Goal: Complete application form: Complete application form

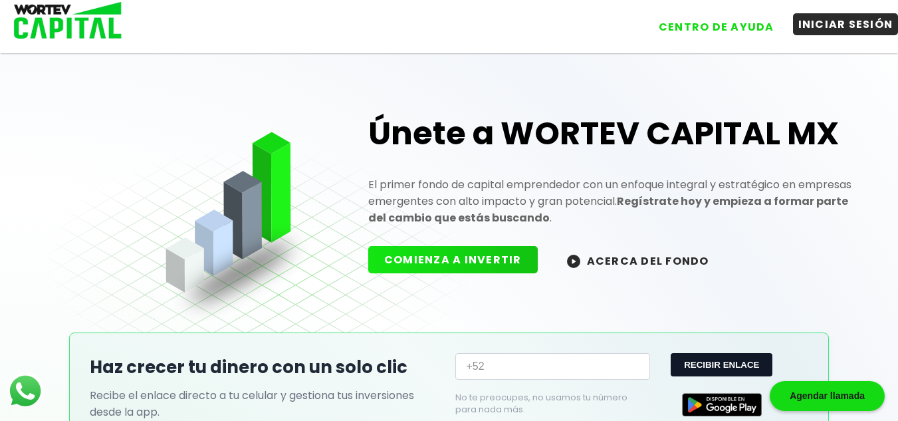
click at [851, 22] on button "INICIAR SESIÓN" at bounding box center [846, 24] width 106 height 22
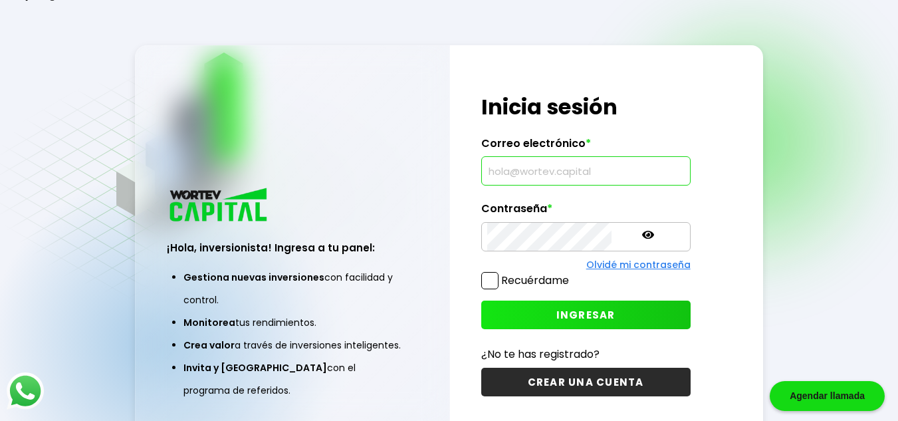
click at [585, 164] on input "text" at bounding box center [585, 171] width 197 height 28
click at [573, 172] on input "text" at bounding box center [585, 171] width 197 height 28
click at [684, 171] on div at bounding box center [684, 171] width 0 height 0
click at [512, 177] on input "text" at bounding box center [585, 171] width 197 height 28
type input "[EMAIL_ADDRESS][DOMAIN_NAME]"
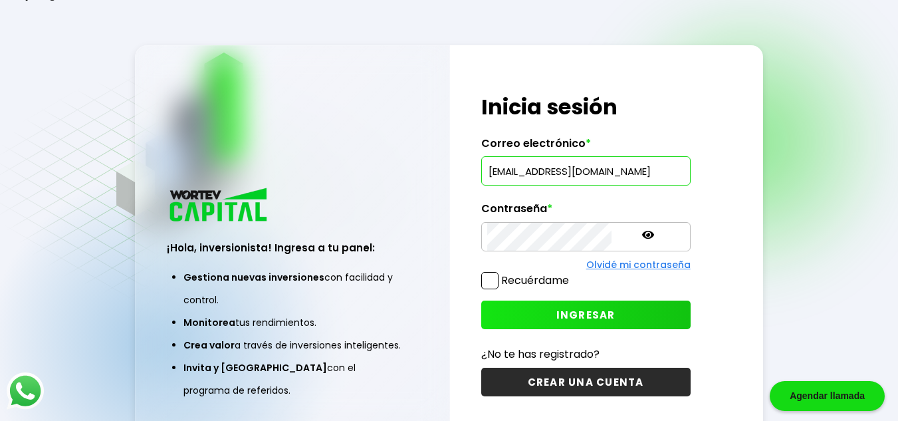
click at [426, 202] on div "¡Hola, inversionista! Ingresa a tu panel: Gestiona nuevas inversiones con facil…" at bounding box center [293, 299] width 314 height 288
click at [481, 283] on span at bounding box center [489, 280] width 17 height 17
click at [572, 274] on input "Recuérdame" at bounding box center [572, 274] width 0 height 0
click at [498, 313] on button "INGRESAR" at bounding box center [585, 314] width 209 height 29
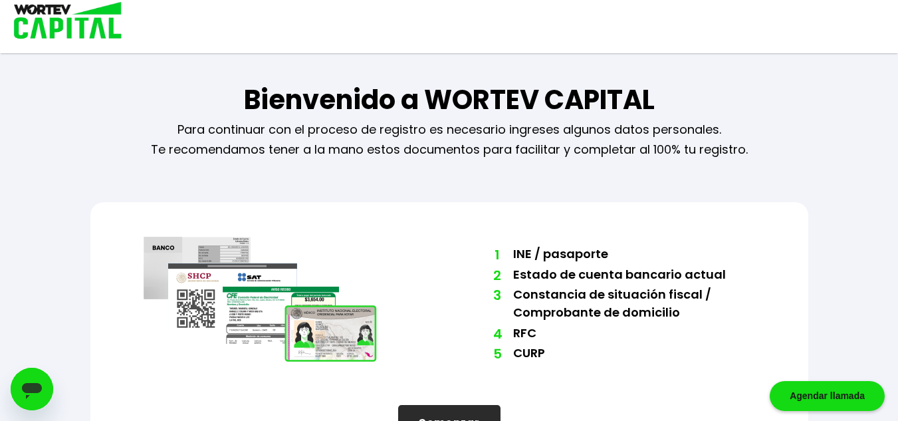
scroll to position [51, 0]
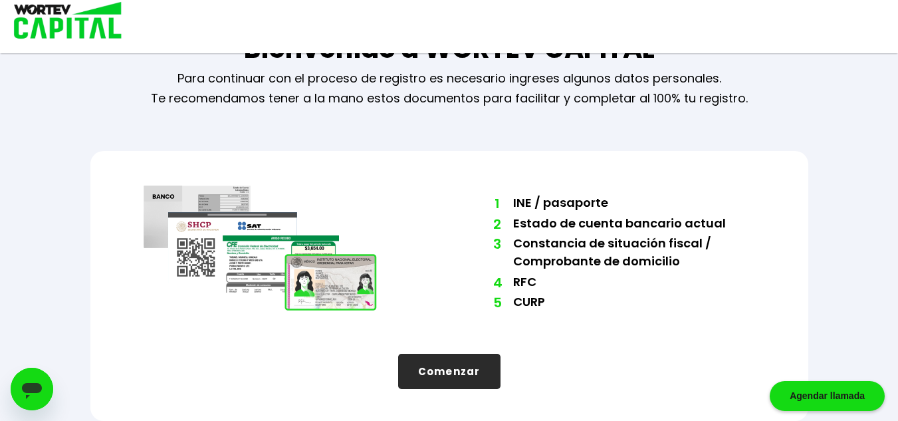
click at [453, 368] on button "Comenzar" at bounding box center [449, 371] width 102 height 35
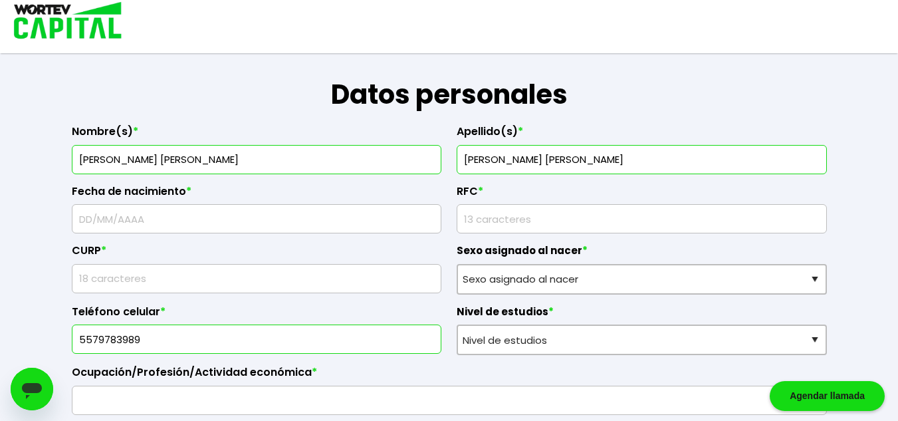
scroll to position [184, 0]
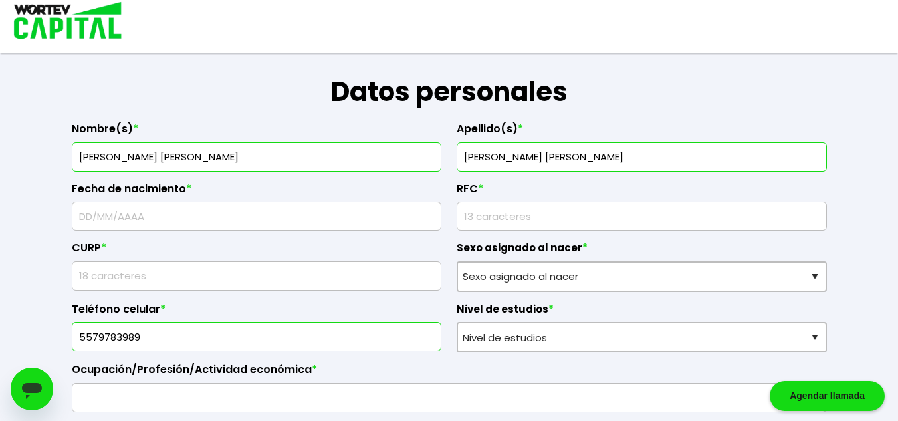
click at [254, 209] on input "text" at bounding box center [257, 216] width 358 height 28
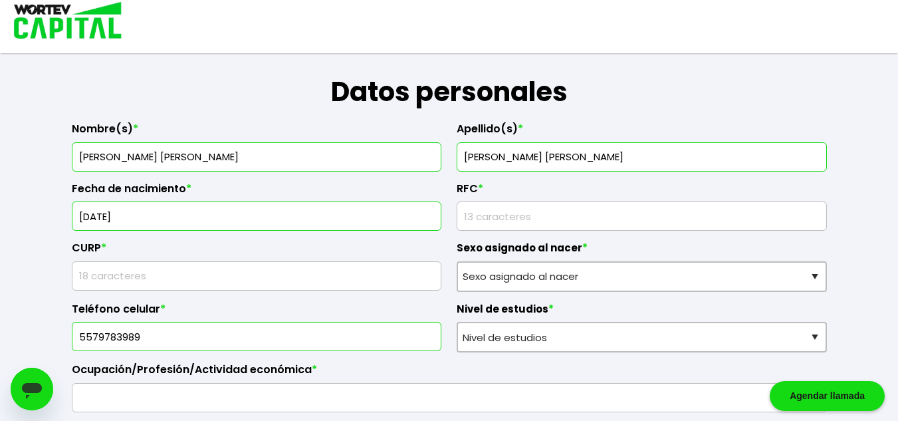
type input "[DATE]"
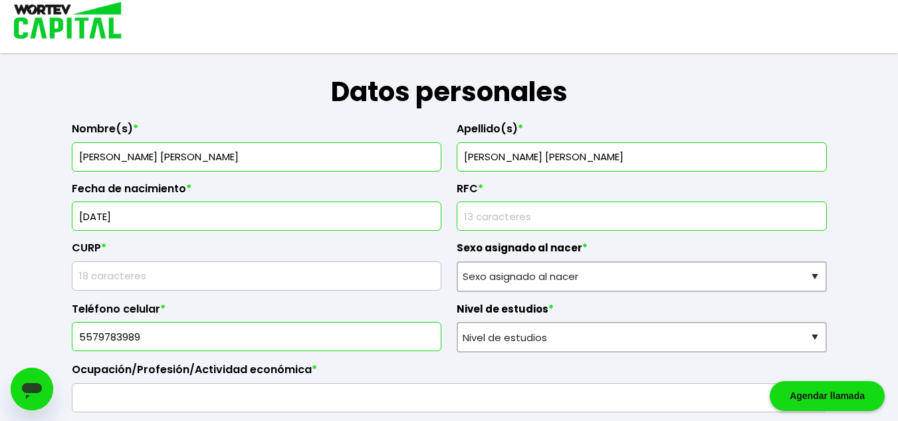
click at [493, 215] on input "rfc" at bounding box center [642, 216] width 358 height 28
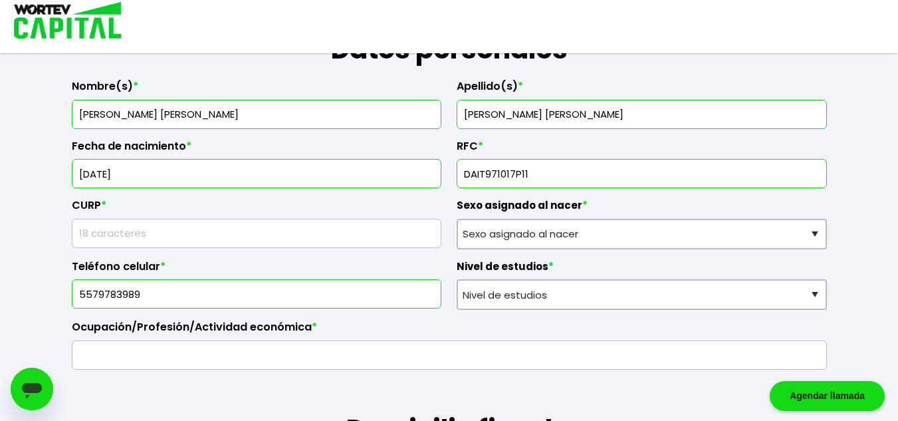
scroll to position [251, 0]
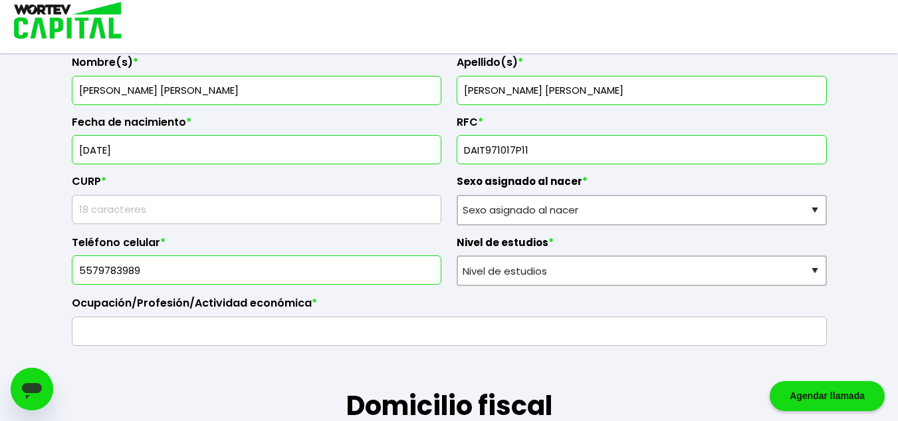
type input "DAIT971017P11"
click at [381, 210] on input "text" at bounding box center [257, 209] width 358 height 28
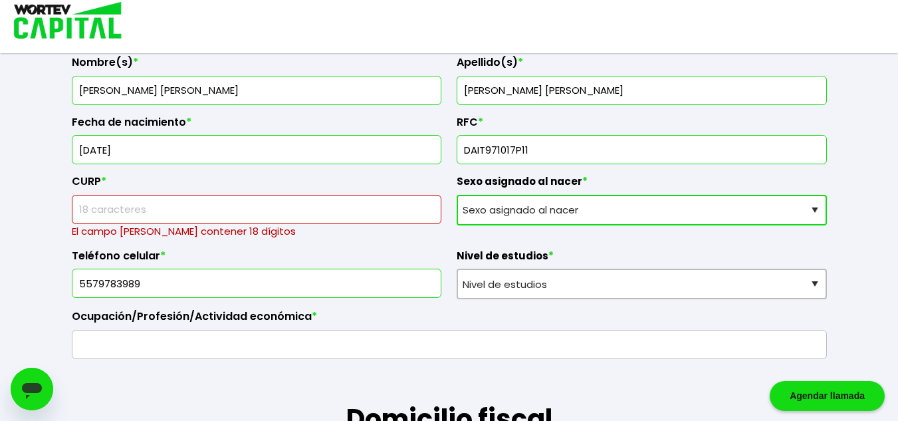
click at [513, 217] on select "Sexo asignado al nacer Hombre Mujer Prefiero no contestar" at bounding box center [642, 210] width 370 height 31
select select "Mujer"
click at [457, 195] on select "Sexo asignado al nacer Hombre Mujer Prefiero no contestar" at bounding box center [642, 210] width 370 height 31
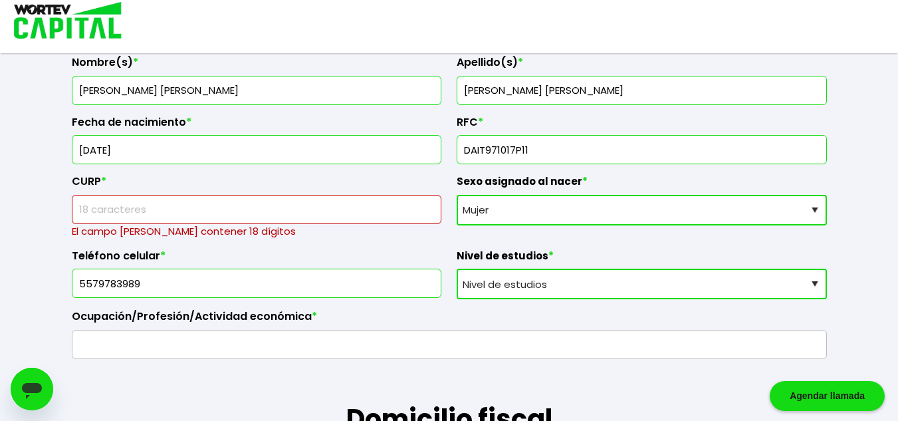
click at [515, 294] on select "Nivel de estudios Primaria Secundaria Bachillerato Licenciatura Posgrado" at bounding box center [642, 283] width 370 height 31
select select "Licenciatura"
click at [457, 268] on select "Nivel de estudios Primaria Secundaria Bachillerato Licenciatura Posgrado" at bounding box center [642, 283] width 370 height 31
click at [219, 217] on input "text" at bounding box center [257, 209] width 358 height 28
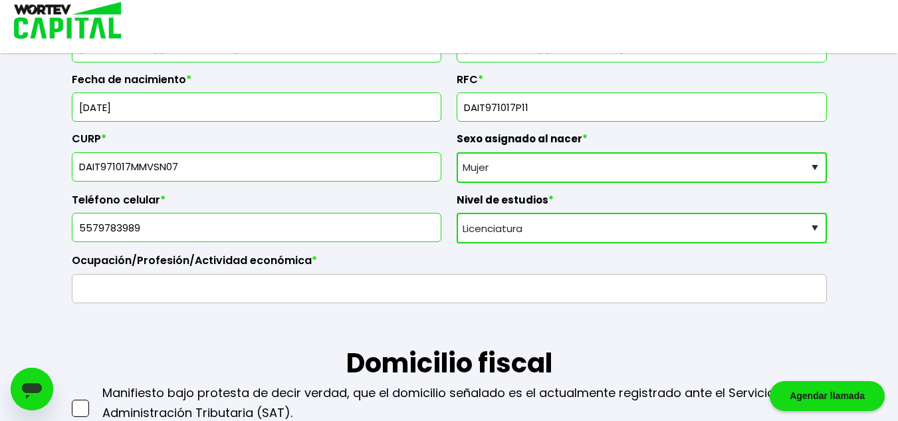
scroll to position [317, 0]
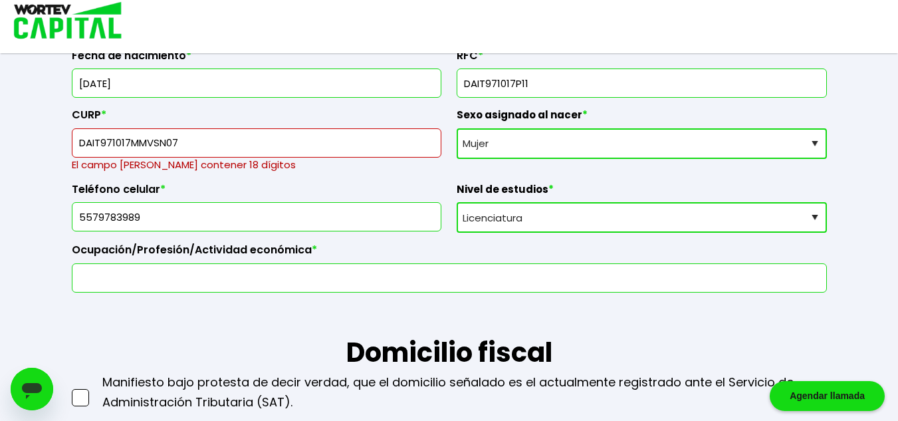
click at [225, 270] on input "text" at bounding box center [449, 278] width 743 height 28
click at [240, 149] on input "DAIT971017MMVSN07" at bounding box center [257, 143] width 358 height 28
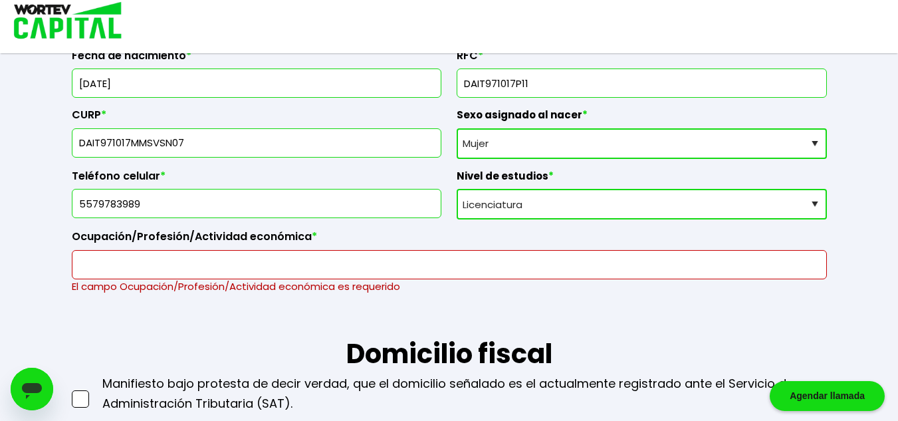
scroll to position [383, 0]
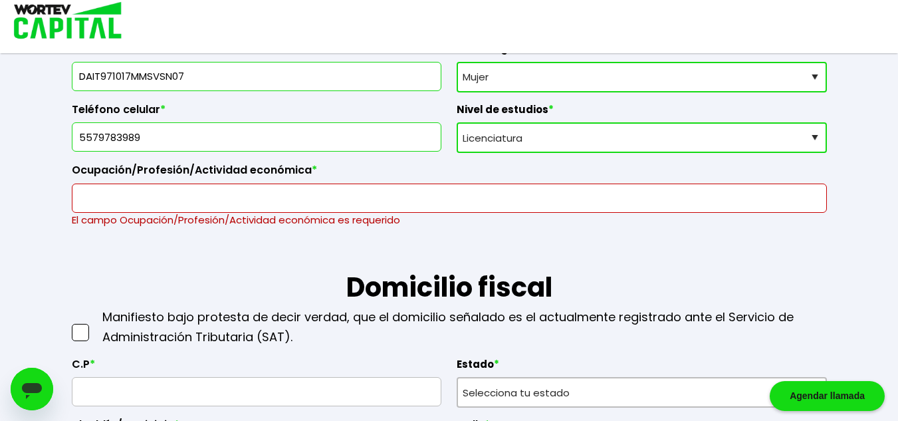
type input "DAIT971017MMSVSN07"
click at [299, 205] on input "text" at bounding box center [449, 198] width 743 height 28
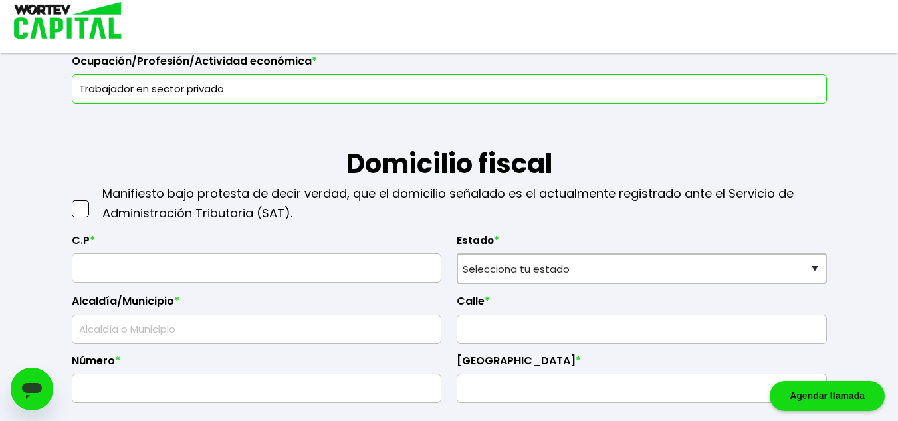
scroll to position [516, 0]
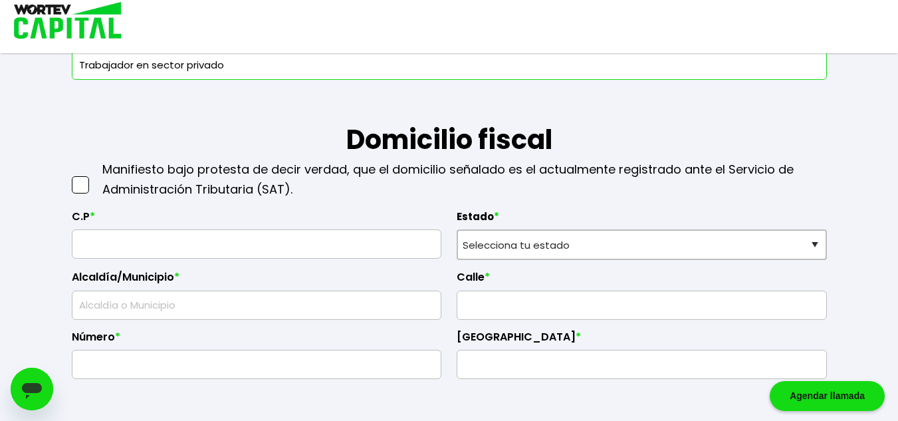
type input "Trabajador en sector privado"
click at [72, 191] on span at bounding box center [80, 184] width 17 height 17
click at [94, 178] on input "checkbox" at bounding box center [94, 178] width 0 height 0
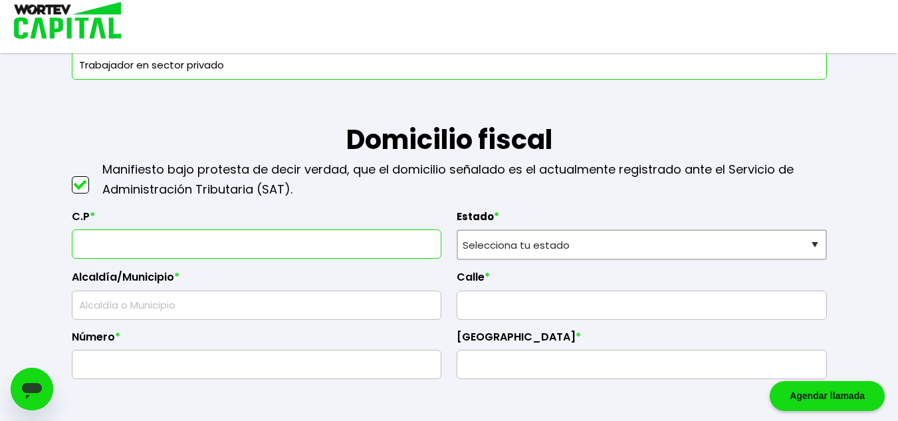
click at [130, 249] on input "text" at bounding box center [257, 244] width 358 height 28
type input "62790"
select select "MO"
type input "[GEOGRAPHIC_DATA]"
type input "El Crucero de Atlacholoaya"
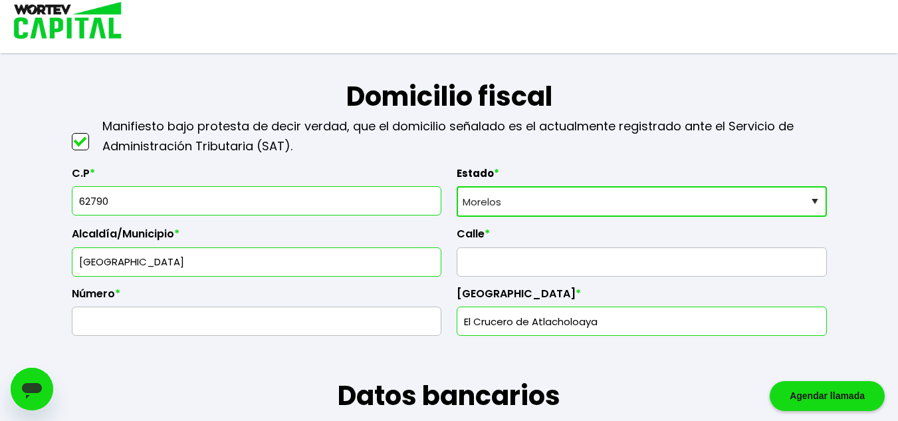
scroll to position [583, 0]
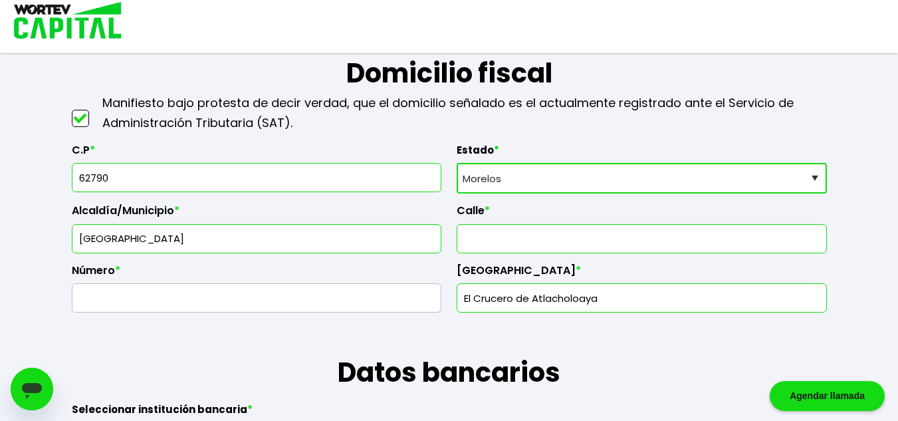
click at [485, 239] on input "text" at bounding box center [642, 239] width 358 height 28
drag, startPoint x: 561, startPoint y: 246, endPoint x: 504, endPoint y: 244, distance: 57.2
click at [504, 244] on input "[STREET_ADDRESS]" at bounding box center [642, 239] width 358 height 28
type input "Calle 5"
click at [363, 294] on input "text" at bounding box center [257, 298] width 358 height 28
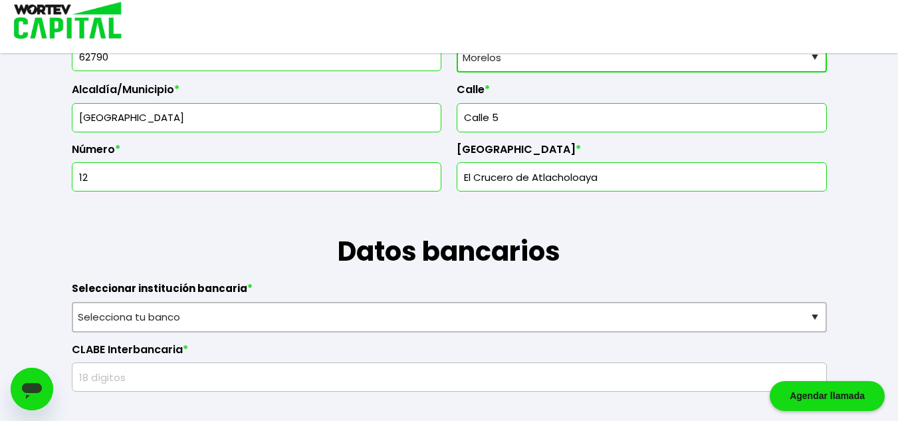
scroll to position [716, 0]
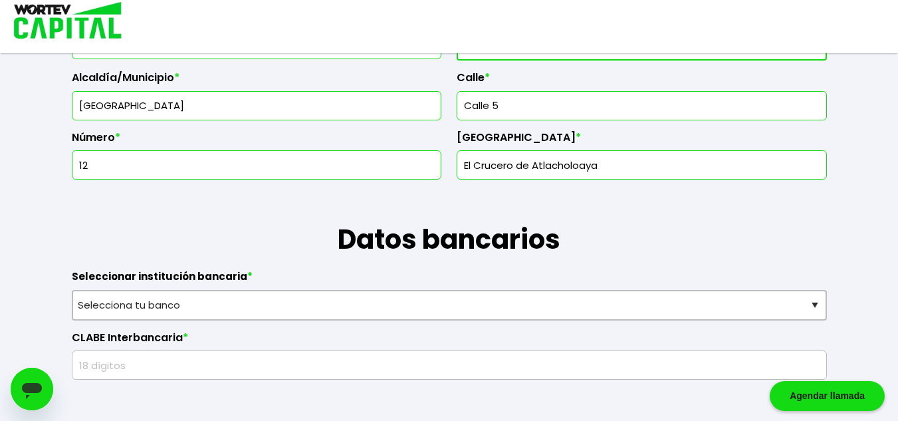
type input "12"
click at [505, 177] on input "El Crucero de Atlacholoaya" at bounding box center [642, 165] width 358 height 28
click at [582, 173] on input "El Crucero de Atlacholoaya" at bounding box center [642, 165] width 358 height 28
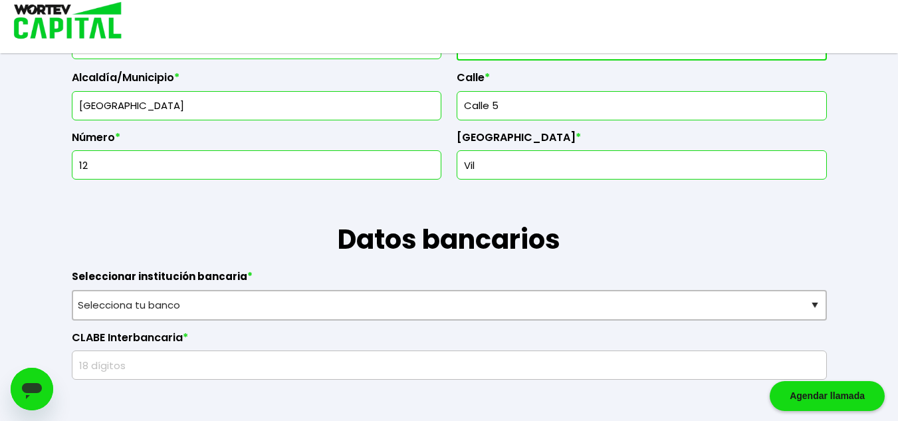
type input "Villas de [GEOGRAPHIC_DATA]"
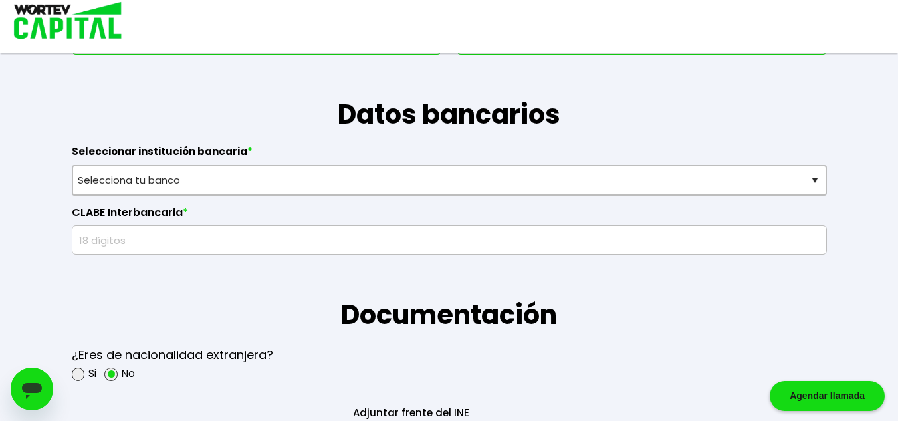
scroll to position [849, 0]
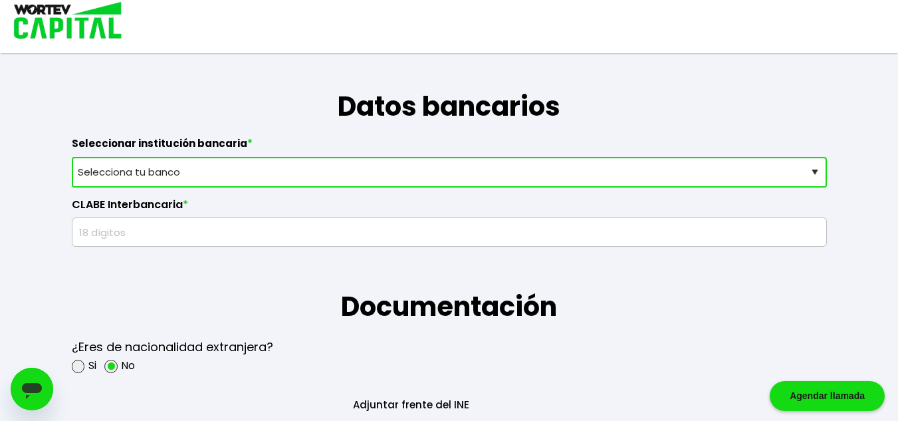
click at [317, 174] on select "Selecciona tu banco ABC Capital Actinver Afirme Albo ASP Banamex Banbajio Banco…" at bounding box center [449, 172] width 755 height 31
select select "BBVA Bancomer"
click at [72, 157] on select "Selecciona tu banco ABC Capital Actinver Afirme Albo ASP Banamex Banbajio Banco…" at bounding box center [449, 172] width 755 height 31
click at [201, 238] on input "text" at bounding box center [449, 232] width 743 height 28
type input "1234567891"
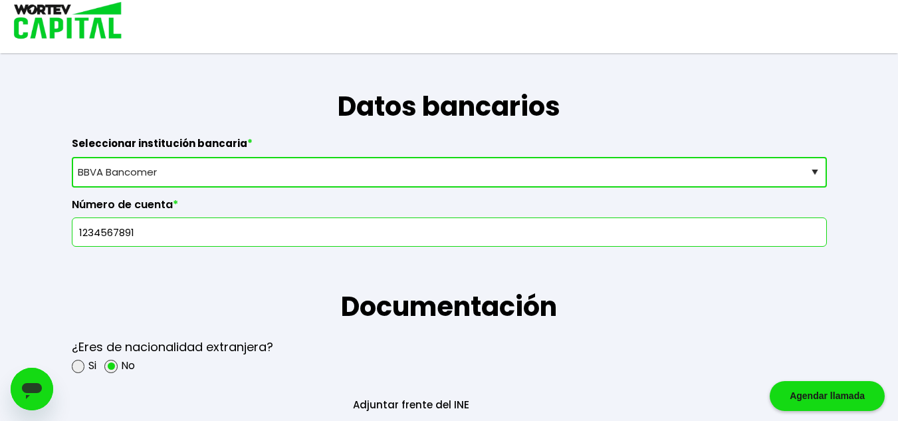
click at [211, 264] on h1 "Documentación" at bounding box center [449, 287] width 755 height 80
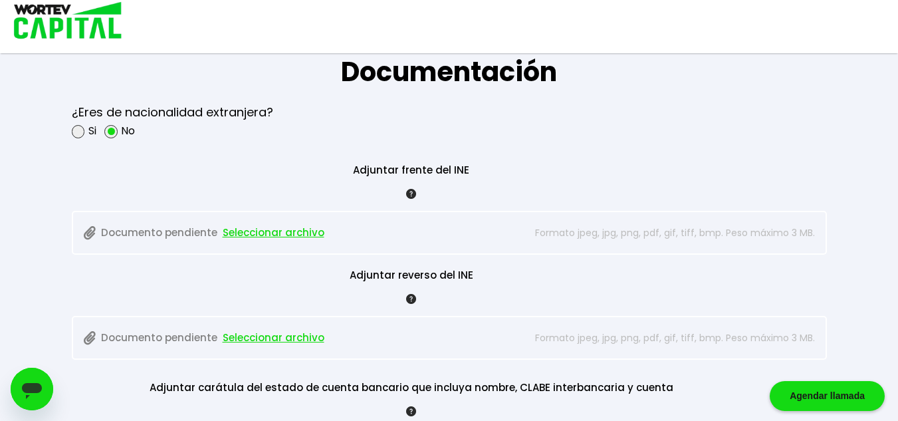
scroll to position [1114, 0]
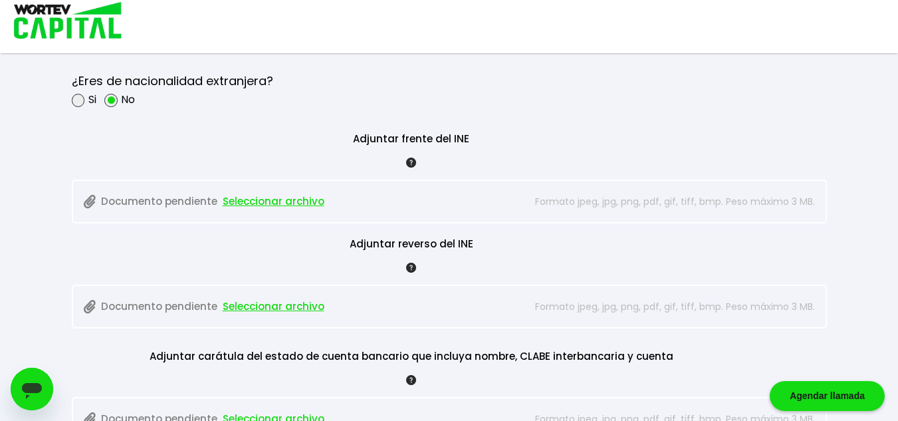
click at [255, 208] on span "Seleccionar archivo" at bounding box center [274, 201] width 102 height 20
click at [278, 198] on span "Seleccionar archivo" at bounding box center [274, 201] width 102 height 20
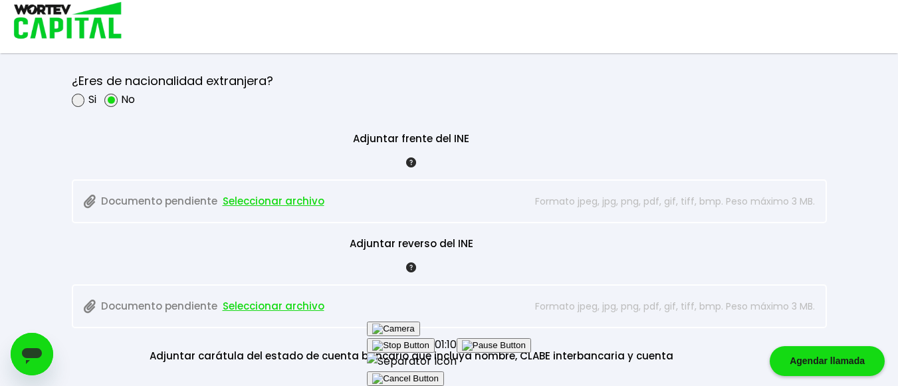
click at [261, 199] on span "Seleccionar archivo" at bounding box center [274, 201] width 102 height 20
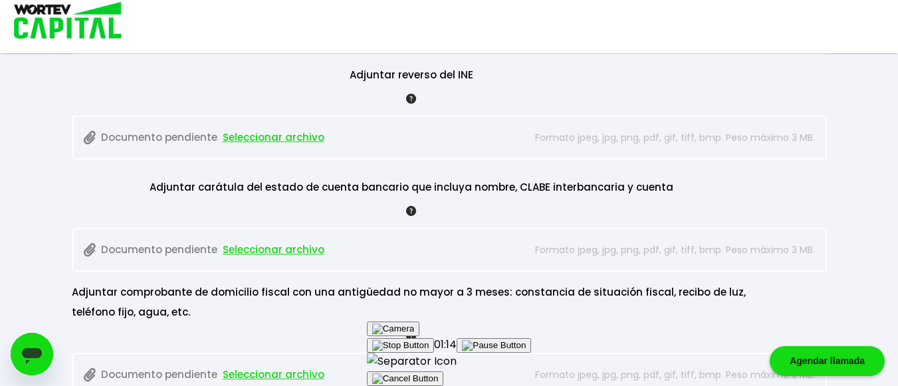
scroll to position [1314, 0]
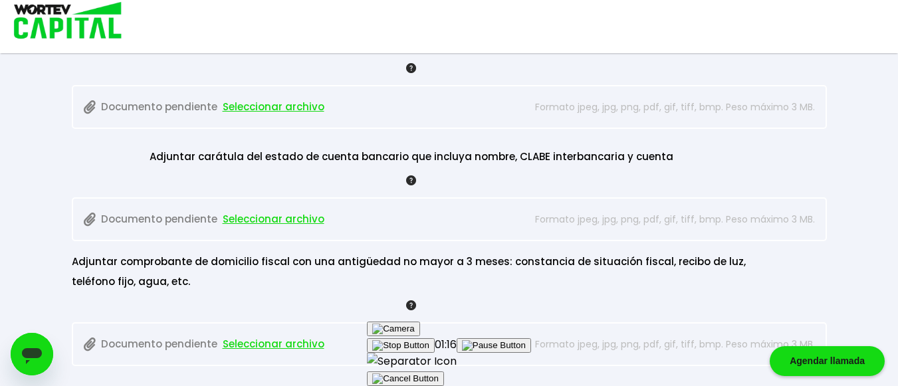
click at [285, 114] on span "Seleccionar archivo" at bounding box center [274, 107] width 102 height 20
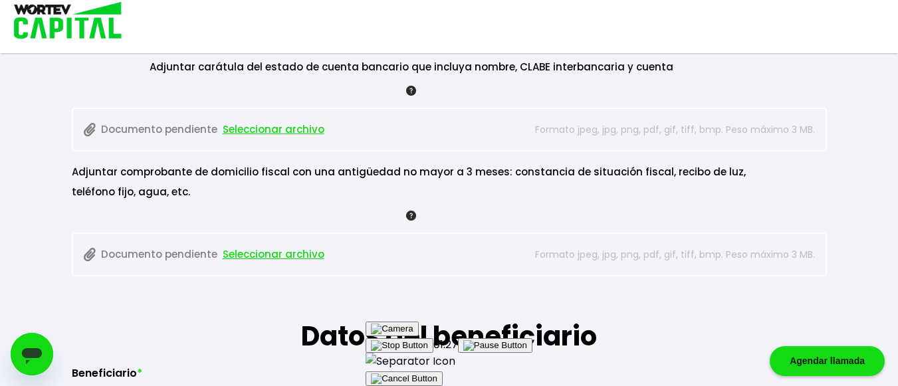
scroll to position [1380, 0]
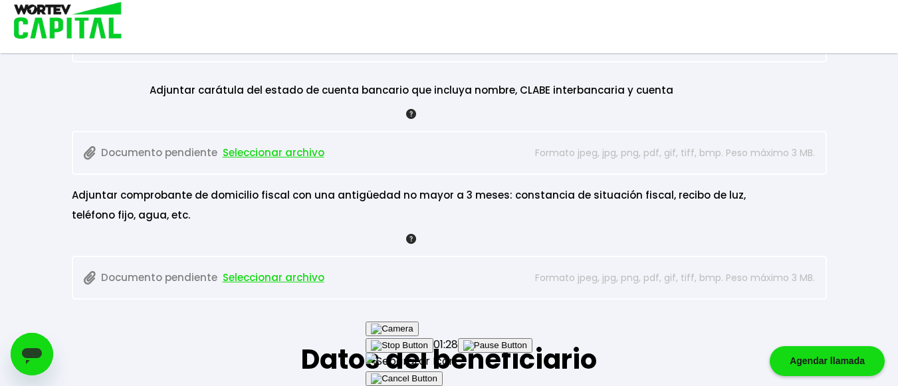
click at [297, 152] on span "Seleccionar archivo" at bounding box center [274, 153] width 102 height 20
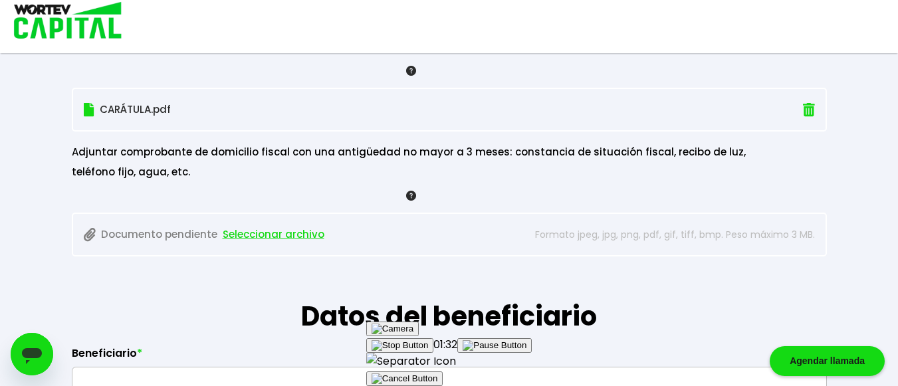
scroll to position [1447, 0]
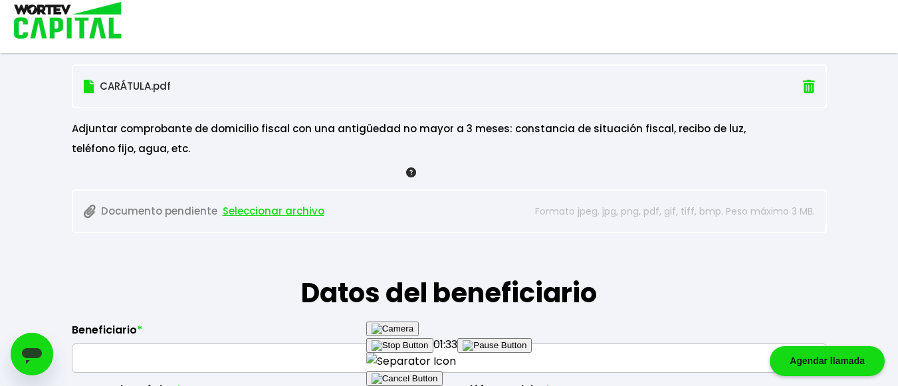
click at [272, 206] on span "Seleccionar archivo" at bounding box center [274, 211] width 102 height 20
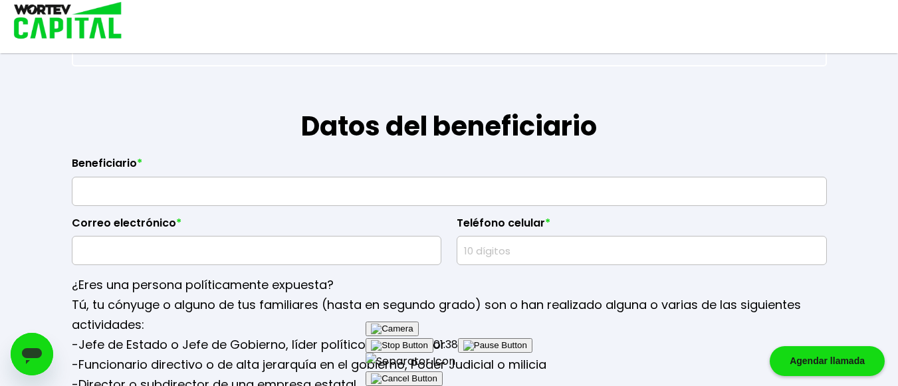
scroll to position [1646, 0]
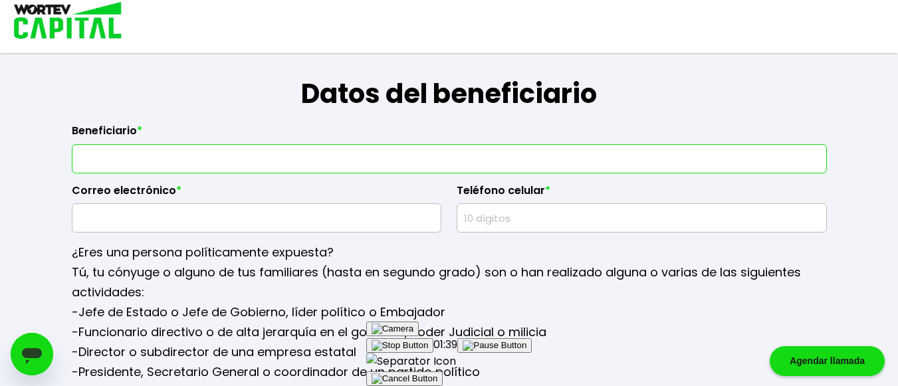
click at [294, 152] on input "text" at bounding box center [449, 159] width 743 height 28
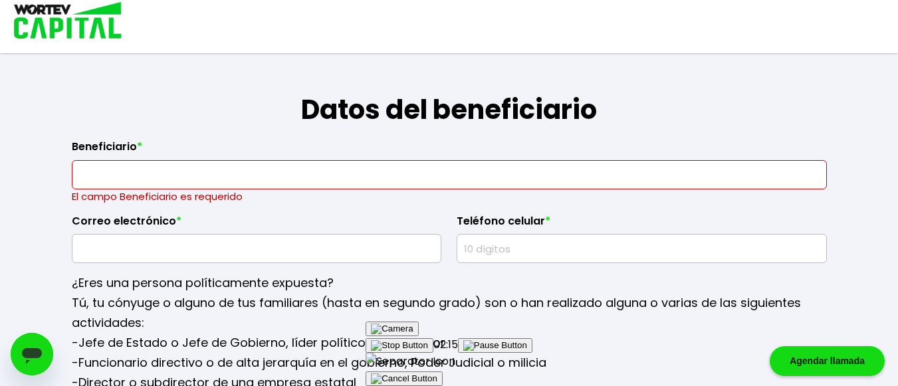
scroll to position [1661, 0]
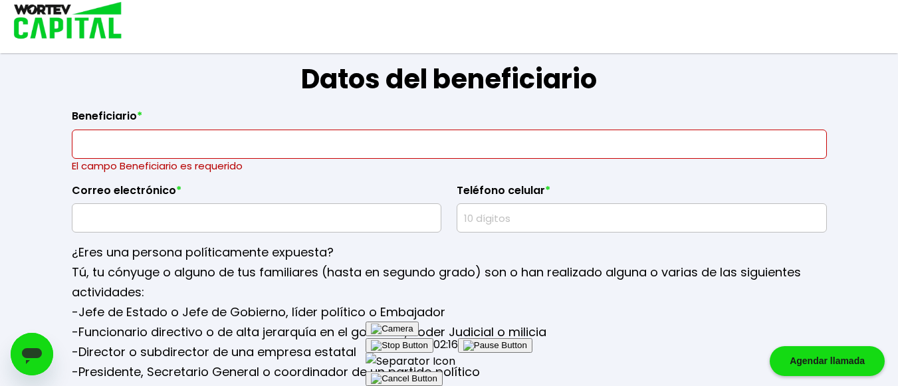
click at [229, 149] on input "text" at bounding box center [449, 144] width 743 height 28
type input "[PERSON_NAME]"
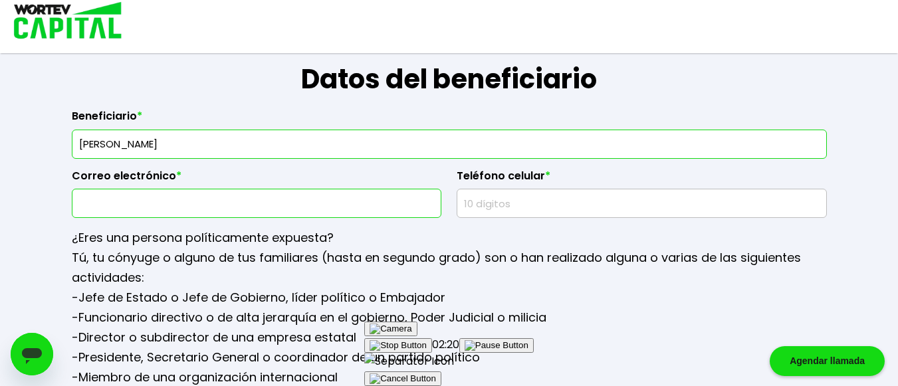
click at [217, 214] on input "text" at bounding box center [257, 203] width 358 height 28
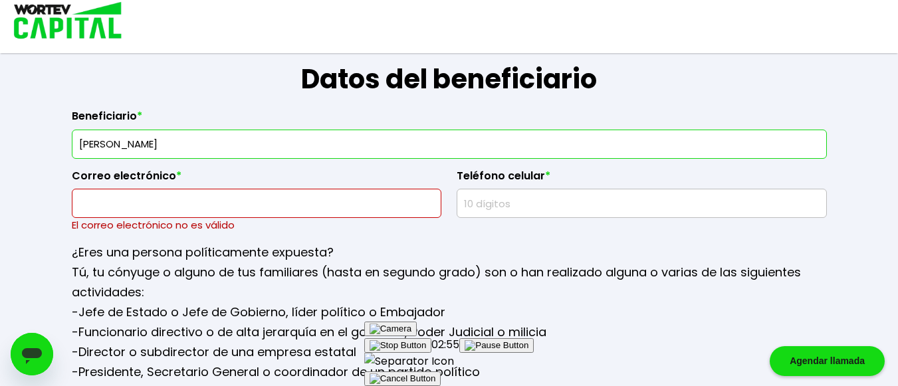
click at [237, 209] on input "text" at bounding box center [257, 203] width 358 height 28
paste input "[EMAIL_ADDRESS][DOMAIN_NAME]"
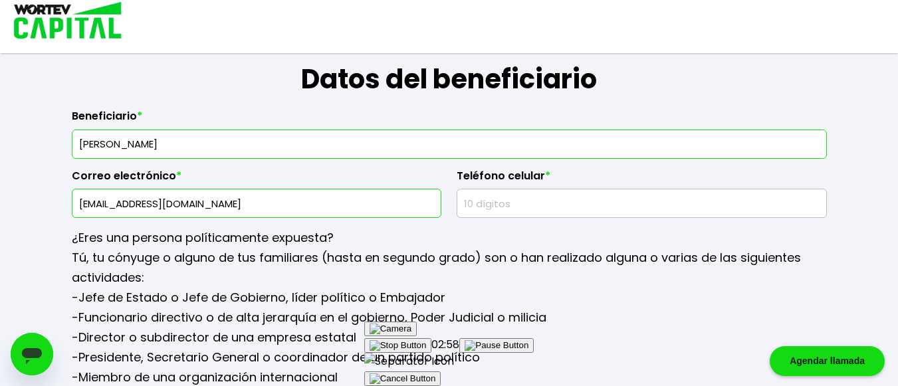
type input "[EMAIL_ADDRESS][DOMAIN_NAME]"
click at [505, 209] on input "text" at bounding box center [642, 203] width 358 height 28
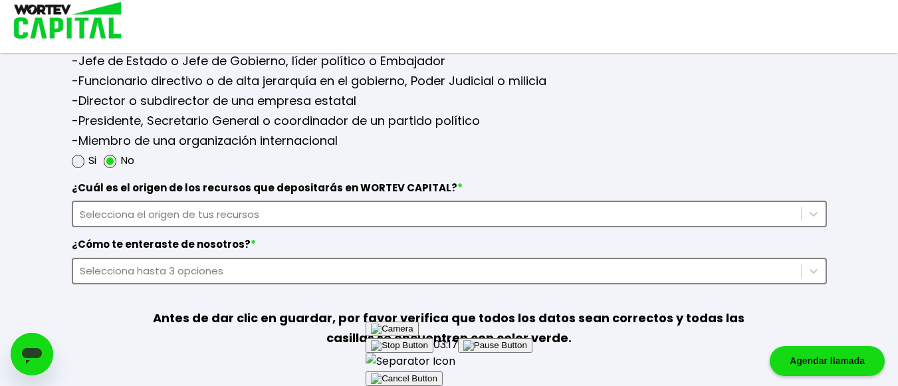
scroll to position [1926, 0]
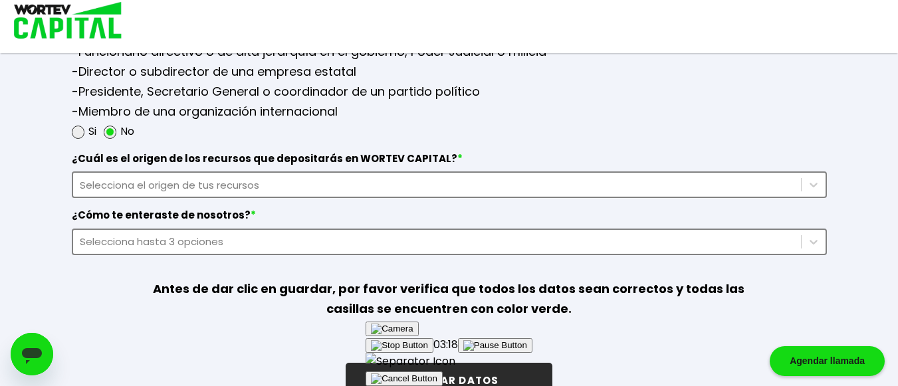
type input "7771833298"
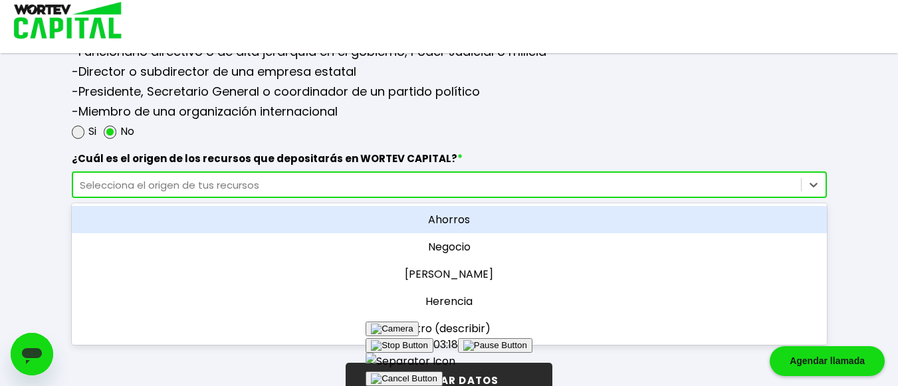
click at [243, 187] on div "Selecciona el origen de tus recursos" at bounding box center [437, 184] width 714 height 15
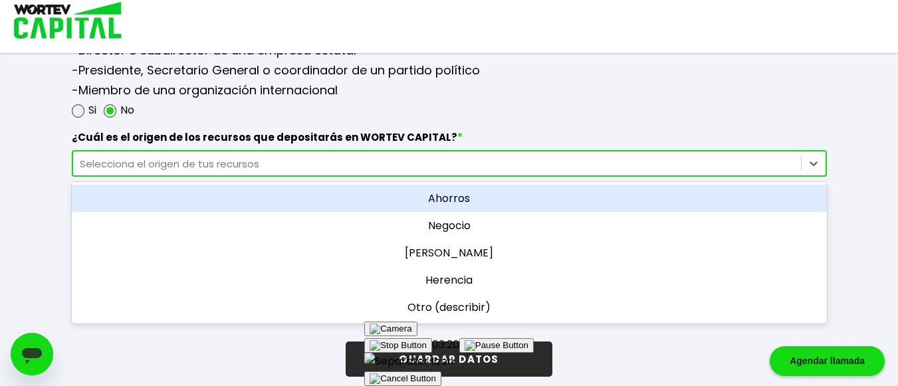
scroll to position [1960, 0]
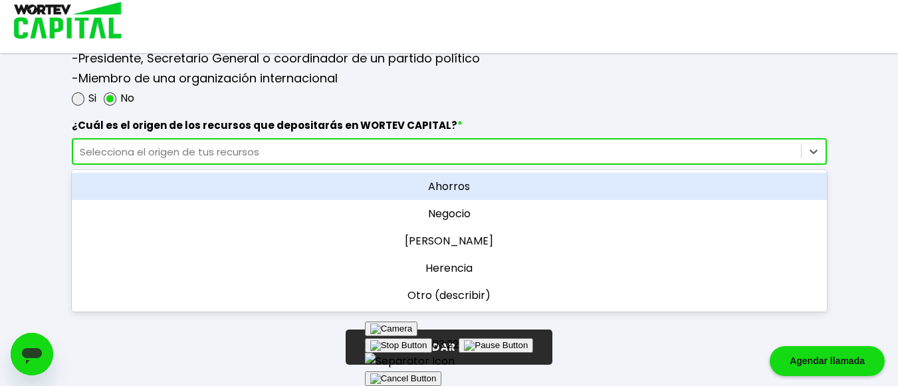
click at [492, 185] on div "Ahorros" at bounding box center [449, 186] width 755 height 27
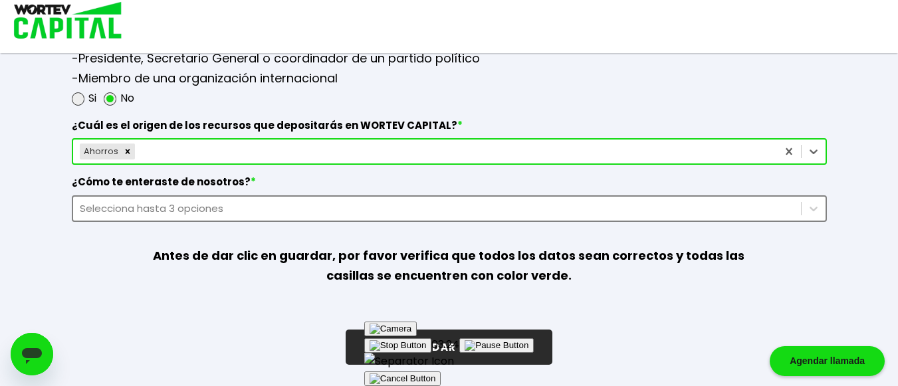
click at [266, 206] on div "Selecciona hasta 3 opciones" at bounding box center [437, 208] width 714 height 15
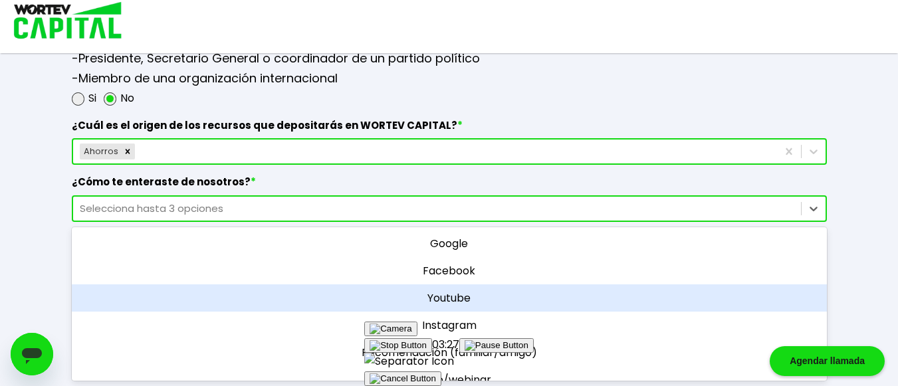
click at [483, 300] on div "Youtube" at bounding box center [449, 297] width 755 height 27
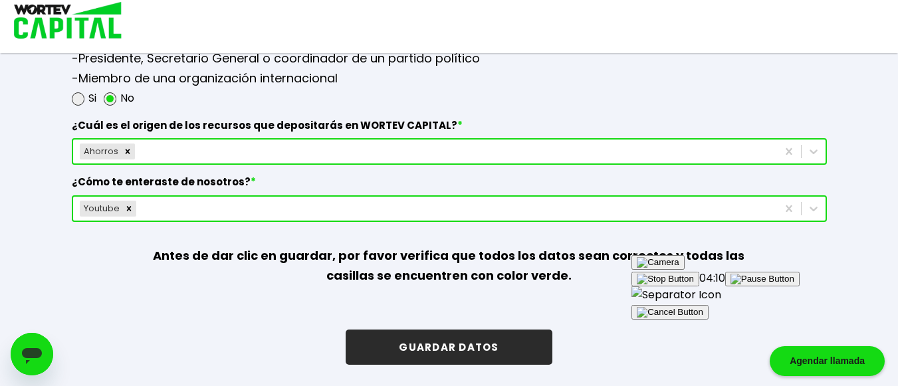
drag, startPoint x: 474, startPoint y: 365, endPoint x: 741, endPoint y: 299, distance: 274.6
click at [741, 299] on div "04:10" at bounding box center [715, 295] width 168 height 50
click at [508, 347] on button "GUARDAR DATOS" at bounding box center [449, 347] width 206 height 35
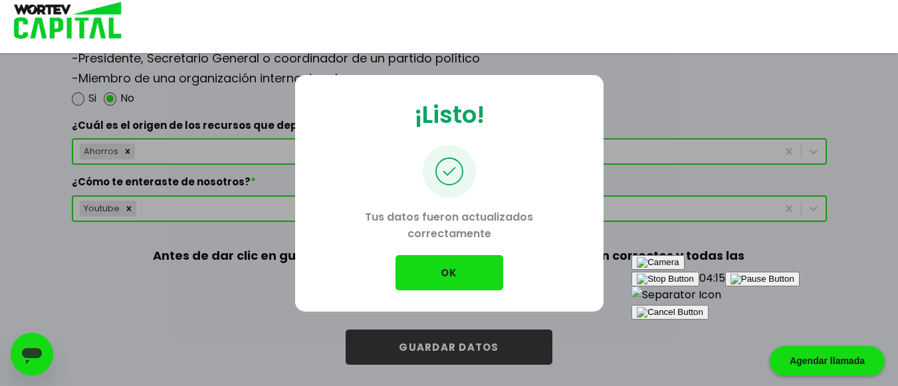
click at [439, 274] on button "OK" at bounding box center [449, 272] width 108 height 35
